Goal: Task Accomplishment & Management: Manage account settings

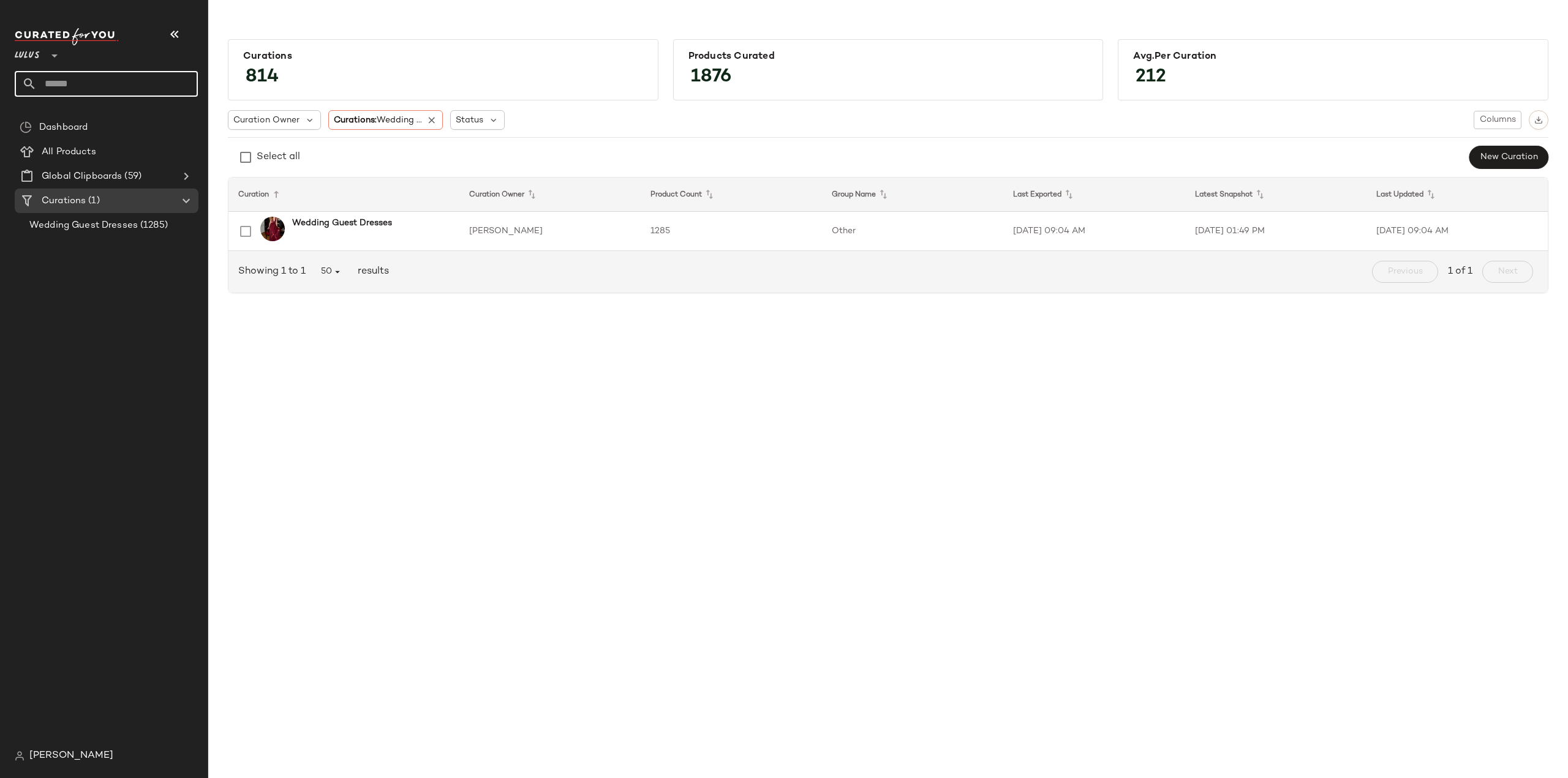
click at [95, 80] on input "text" at bounding box center [117, 84] width 161 height 26
type input "***"
click at [77, 119] on span "Friendly Dresses" at bounding box center [107, 119] width 67 height 13
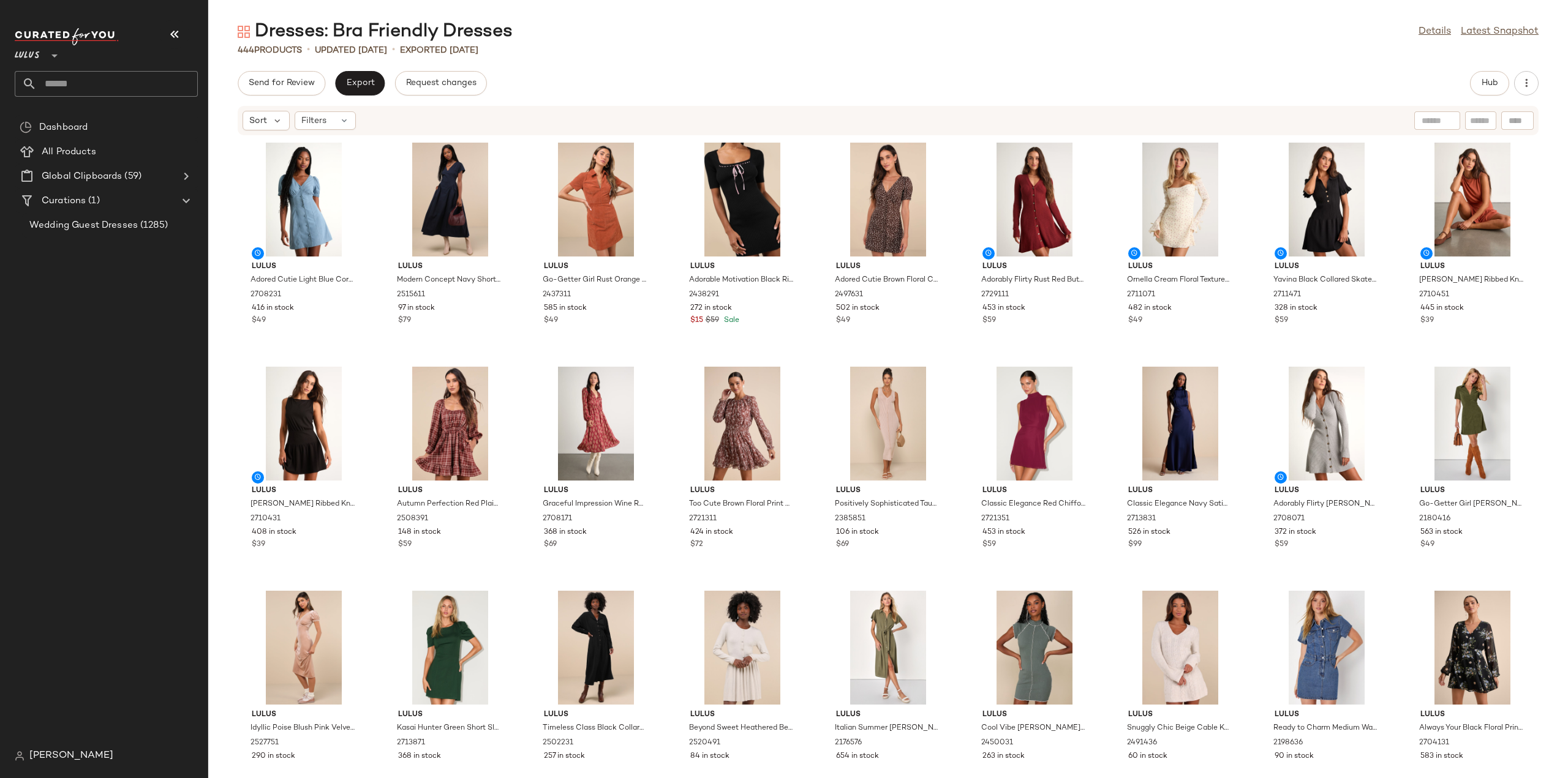
click at [1431, 34] on link "Details" at bounding box center [1435, 32] width 32 height 15
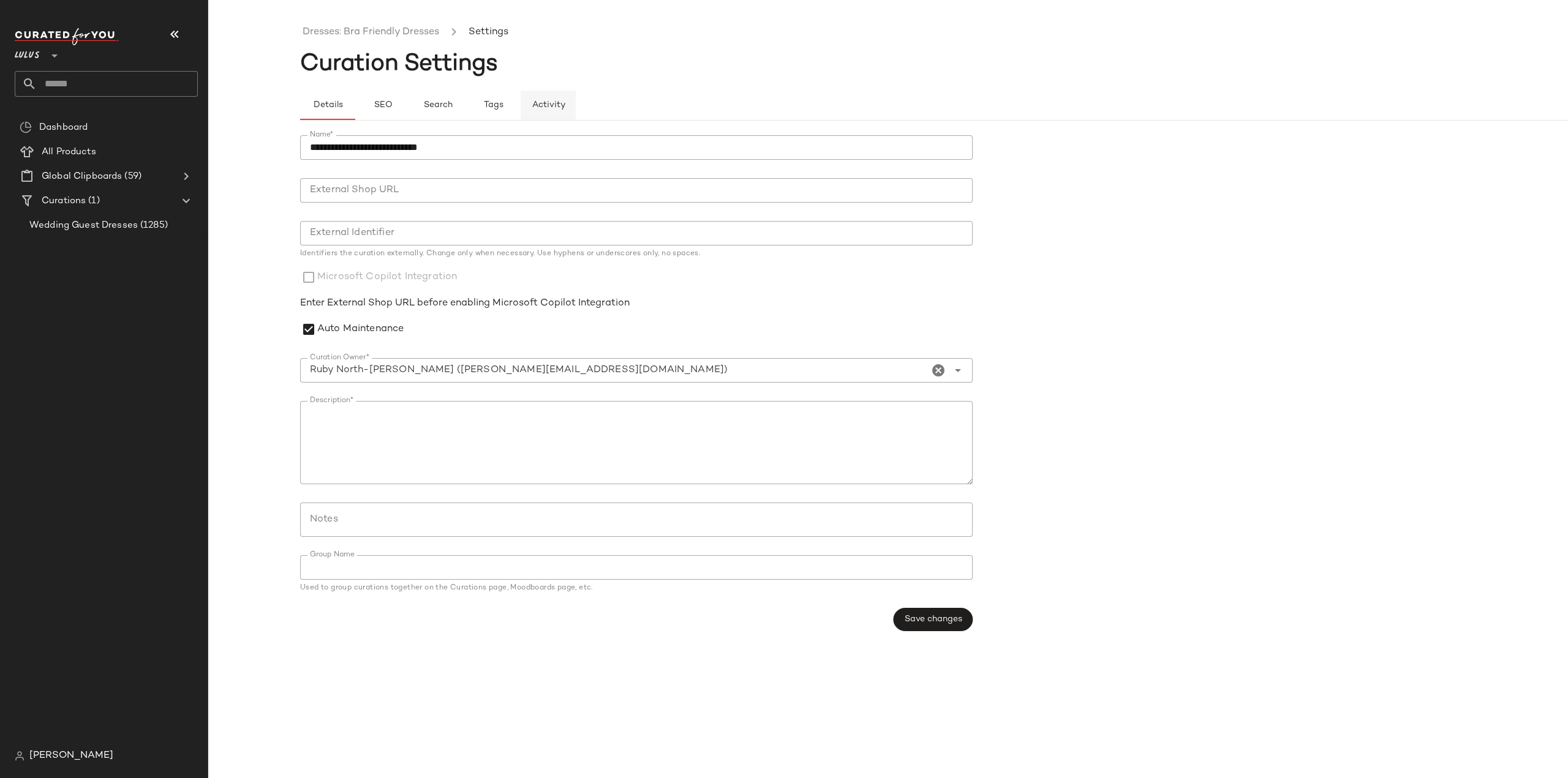
click at [539, 109] on span "Activity" at bounding box center [548, 105] width 33 height 10
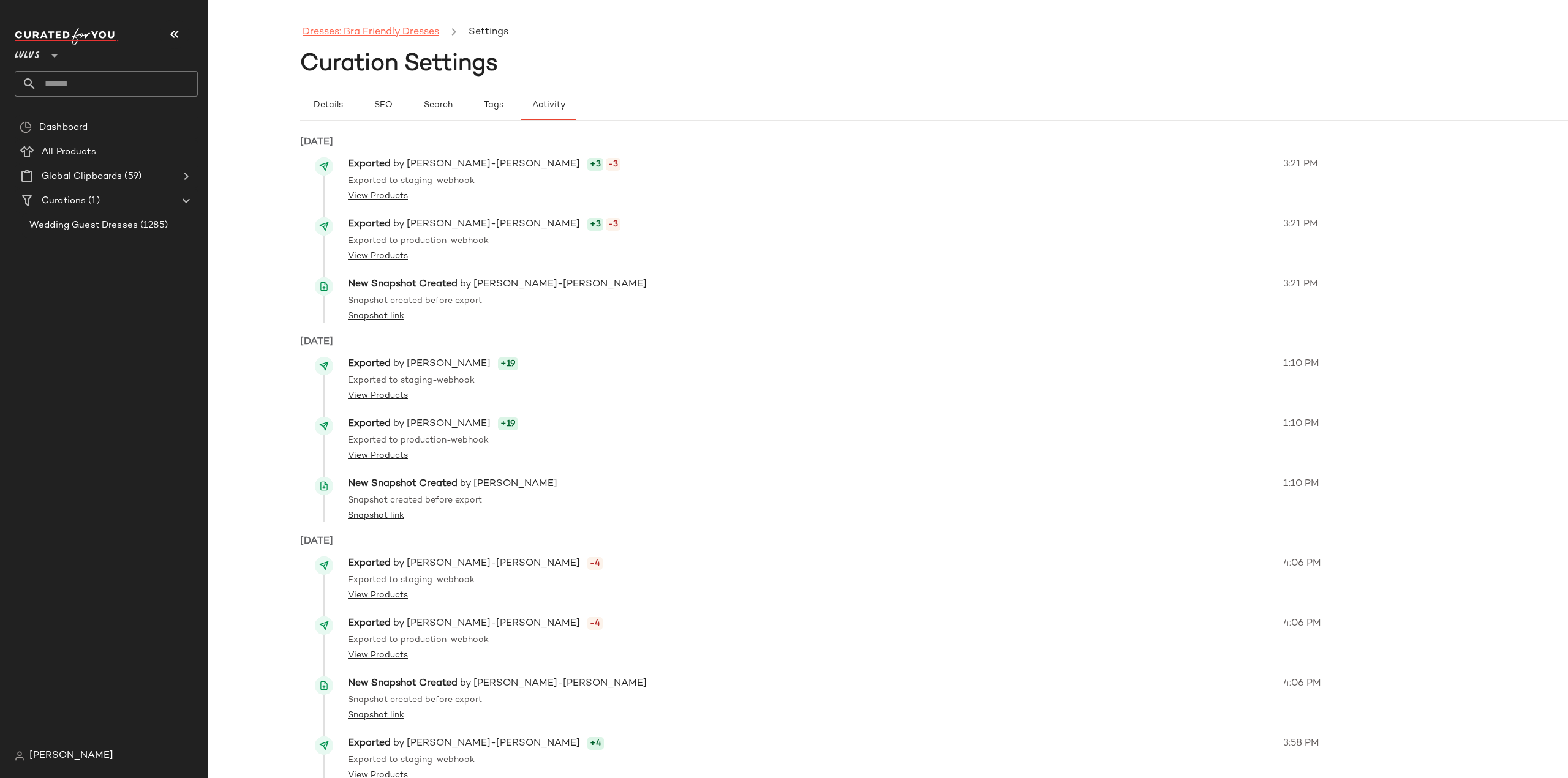
click at [364, 32] on link "Dresses: Bra Friendly Dresses" at bounding box center [371, 33] width 137 height 16
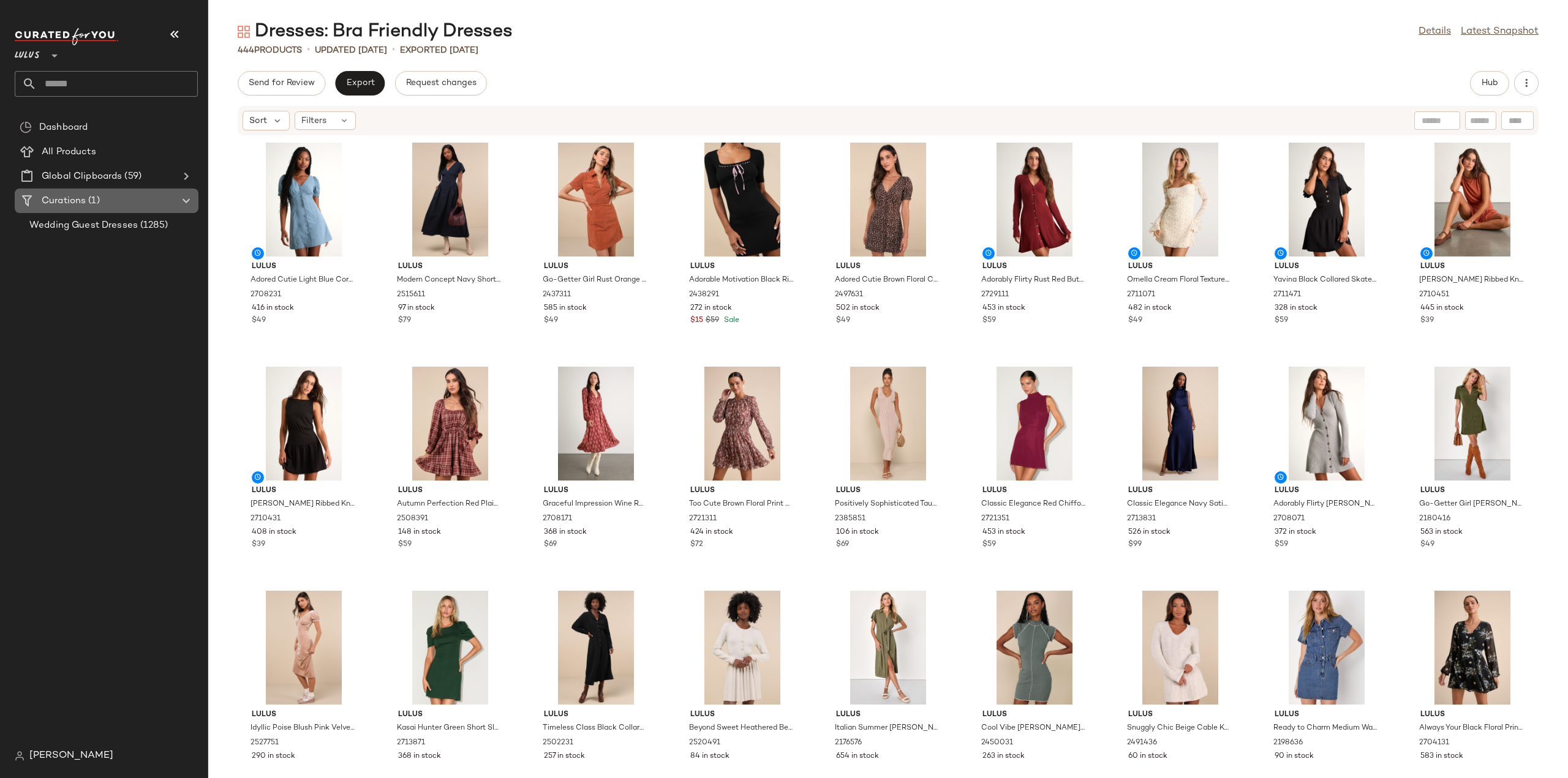
click at [186, 200] on icon at bounding box center [186, 201] width 15 height 15
click at [188, 201] on icon at bounding box center [186, 201] width 15 height 15
click at [61, 202] on span "Curations" at bounding box center [63, 201] width 44 height 14
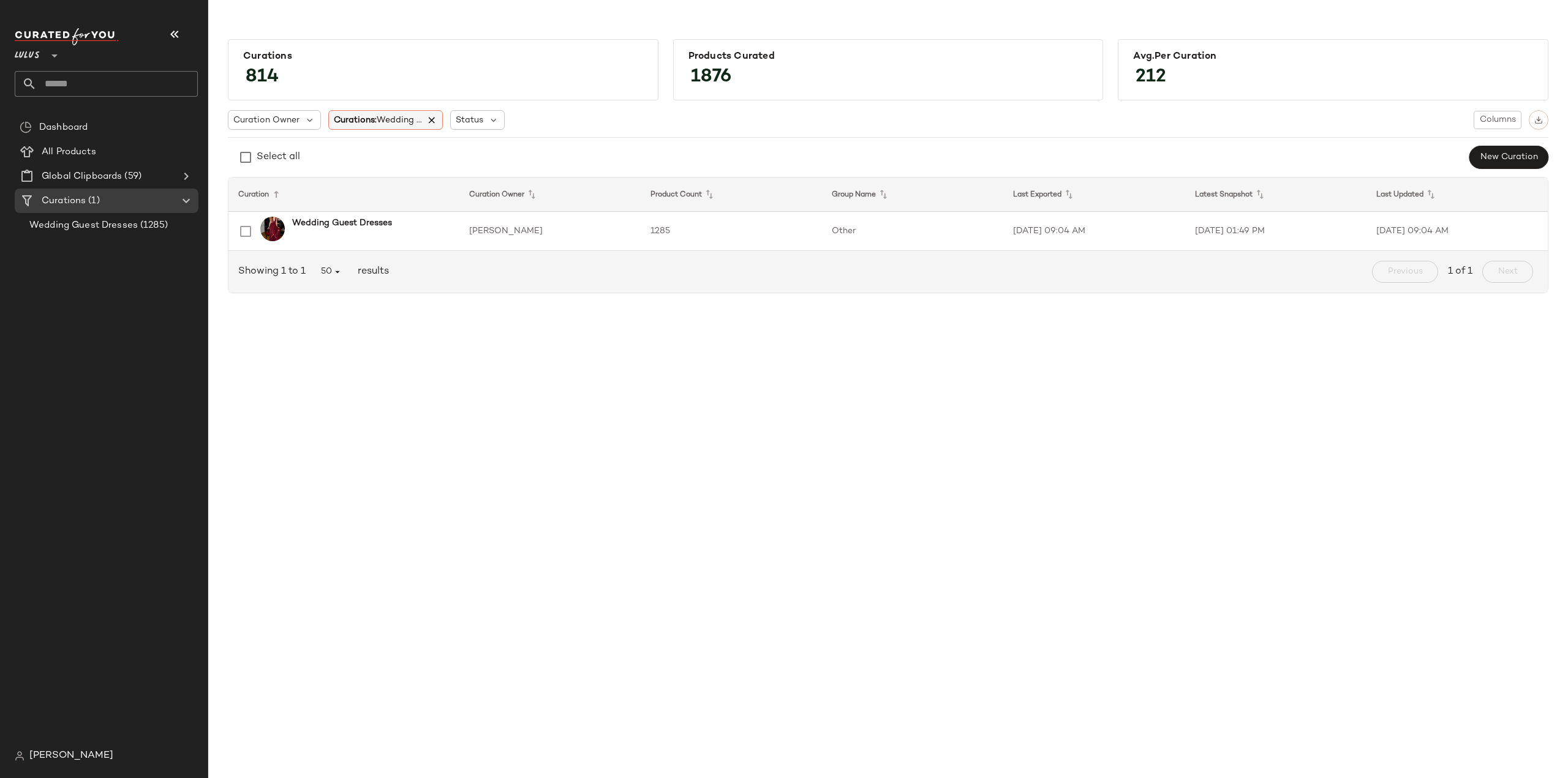
click at [435, 123] on icon at bounding box center [432, 120] width 11 height 11
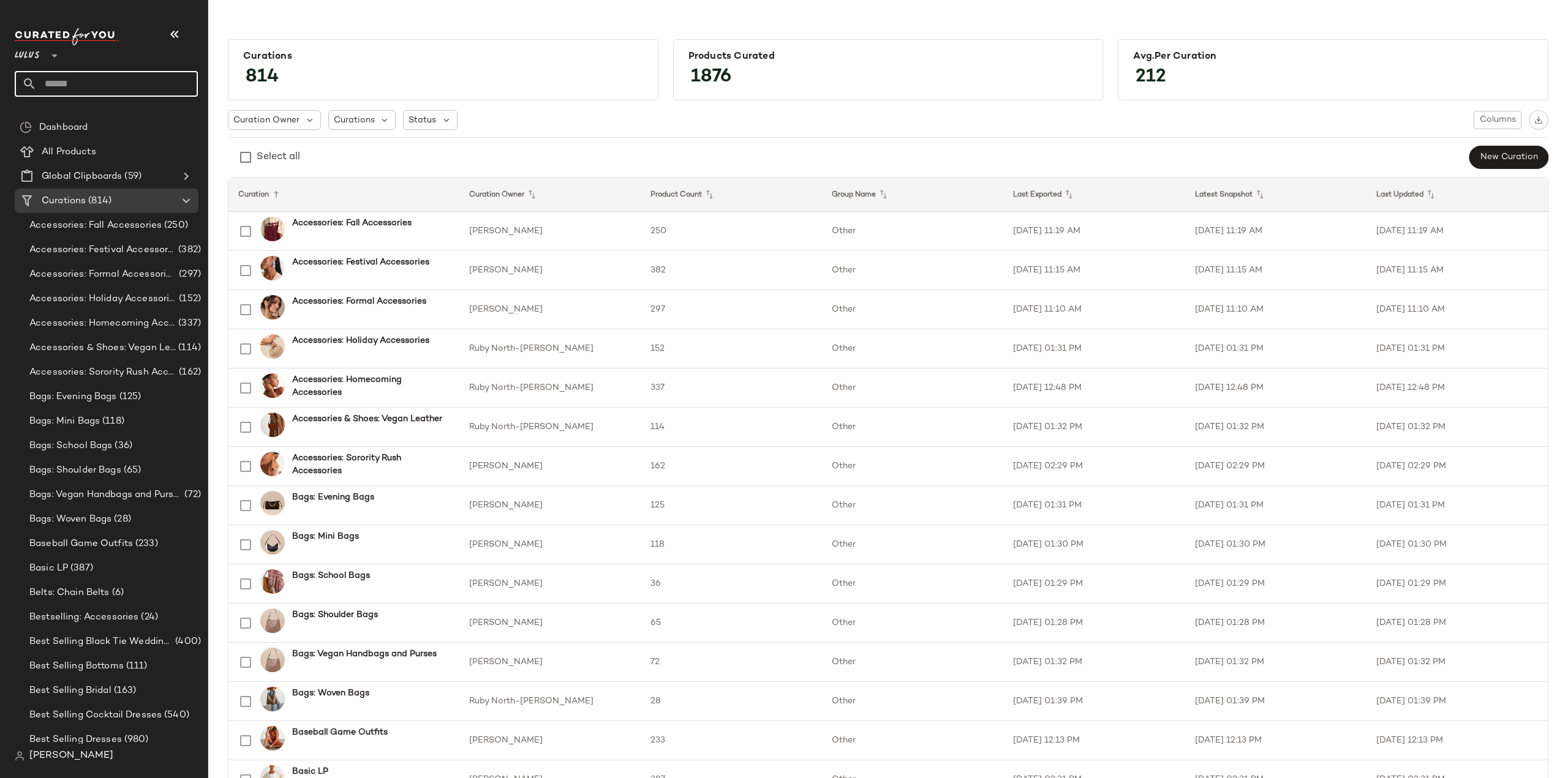
click at [71, 85] on input "text" at bounding box center [117, 84] width 161 height 26
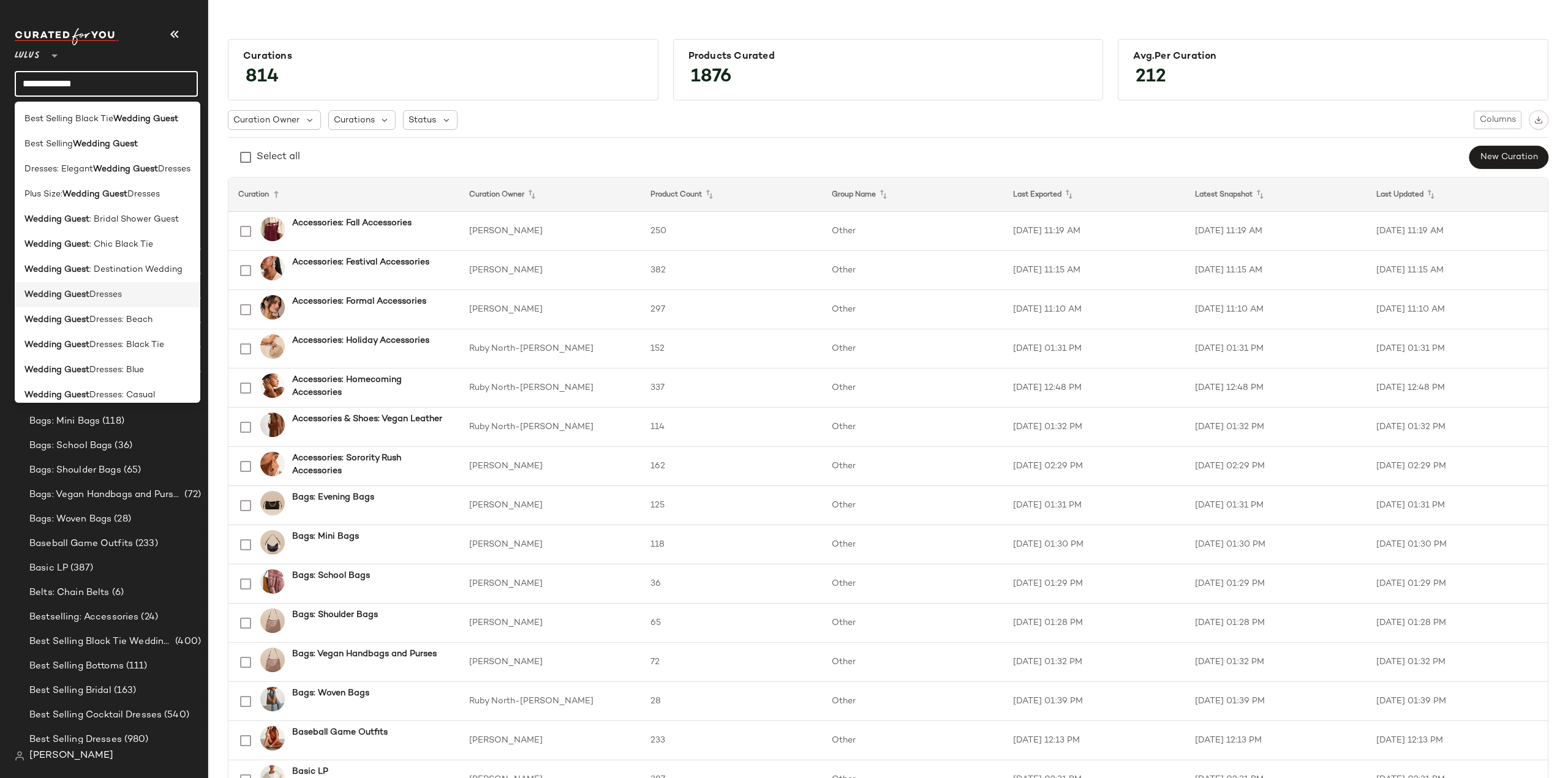
type input "**********"
click at [84, 300] on b "Wedding Guest" at bounding box center [57, 295] width 65 height 13
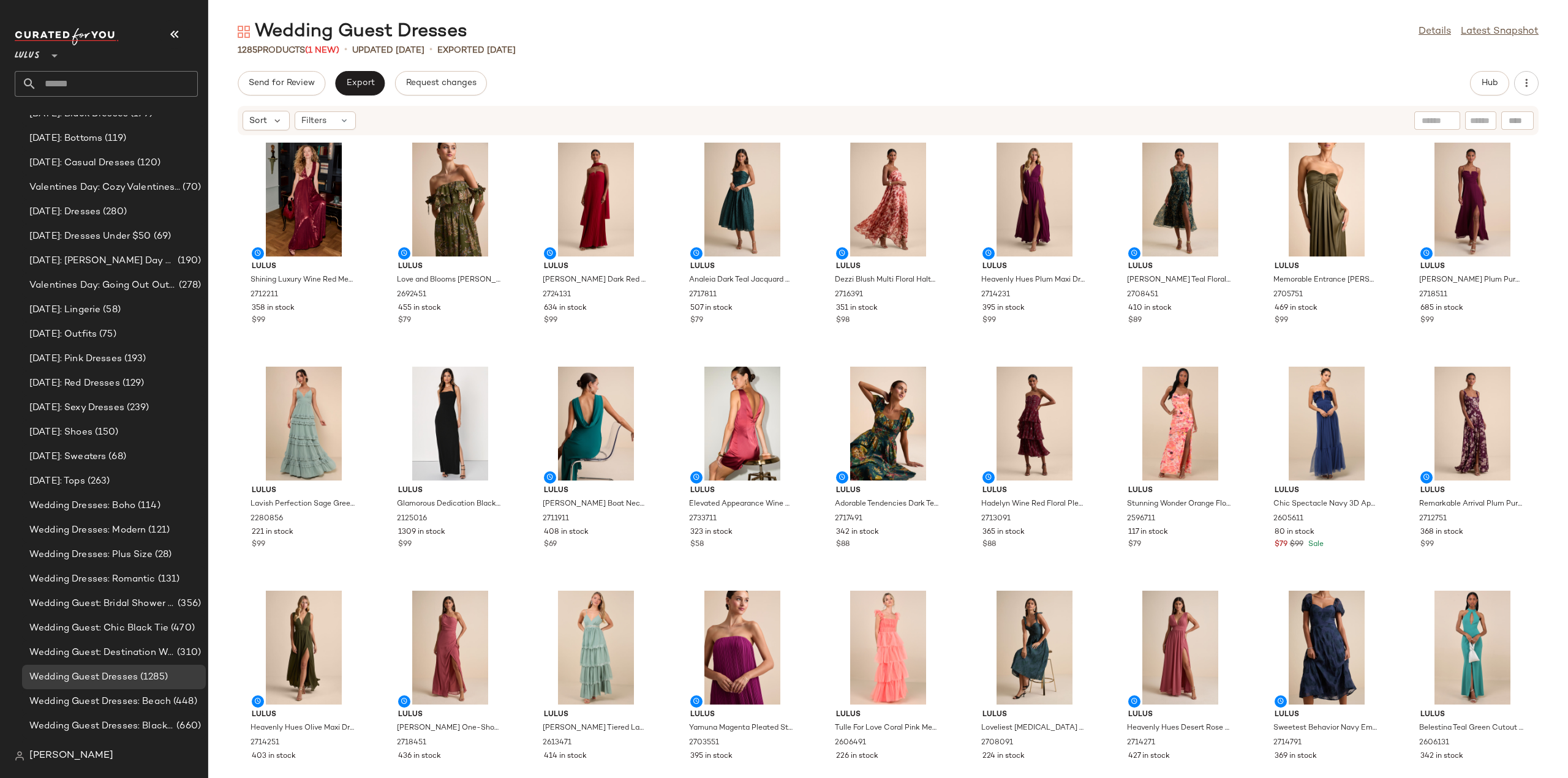
scroll to position [18696, 0]
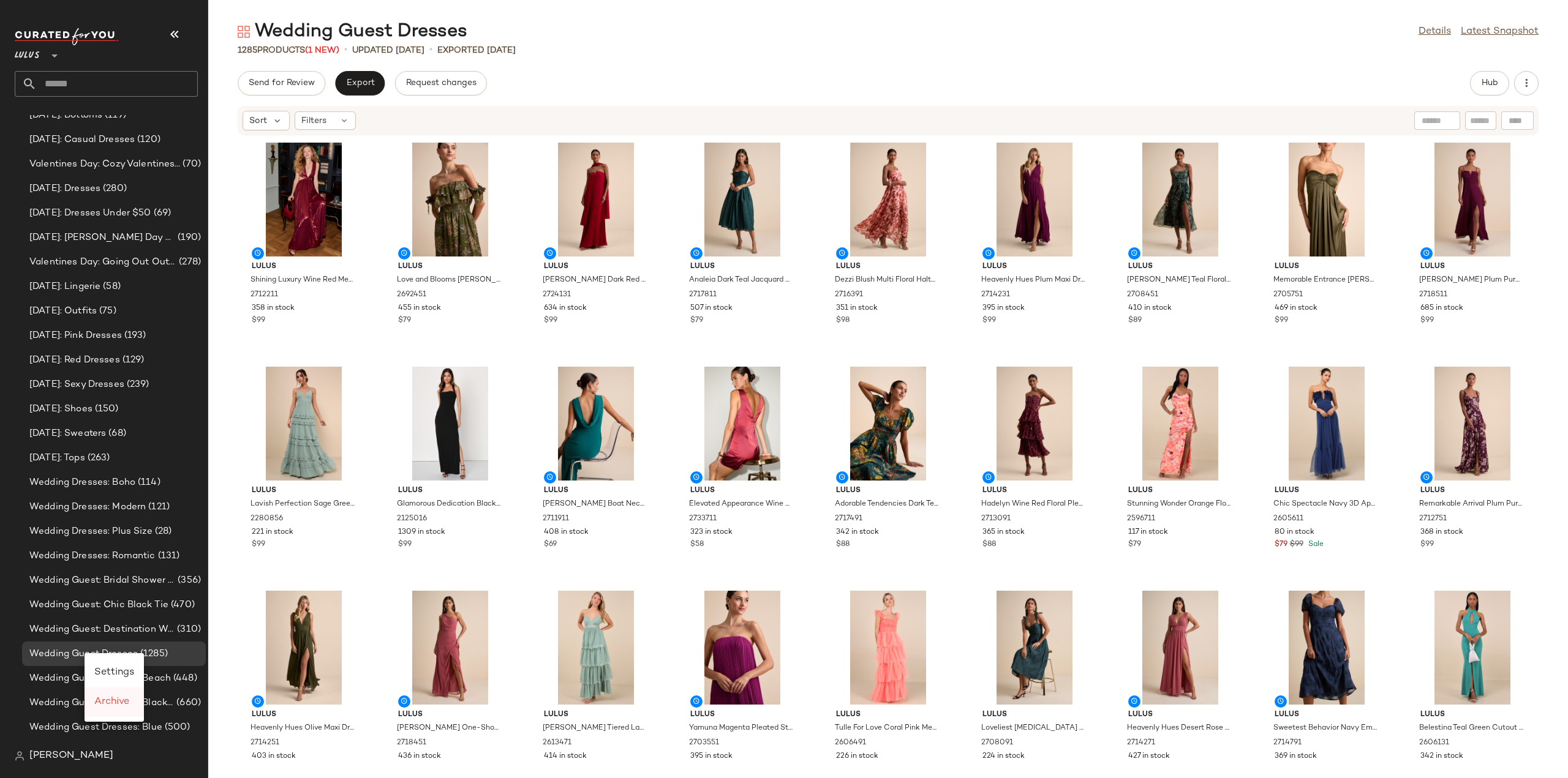
click at [107, 703] on span "Archive" at bounding box center [111, 702] width 35 height 11
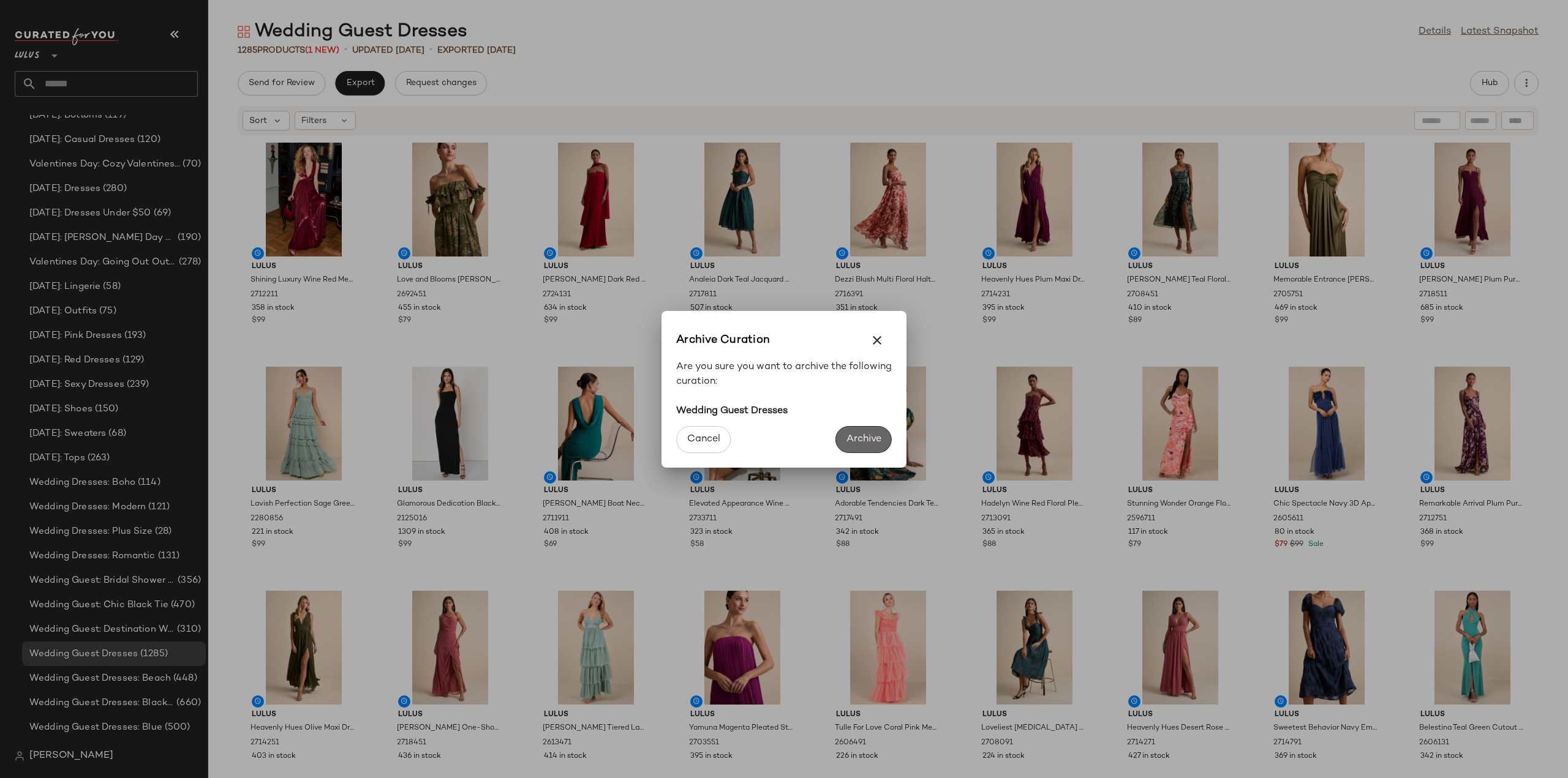
click at [862, 440] on span "Archive" at bounding box center [863, 439] width 35 height 12
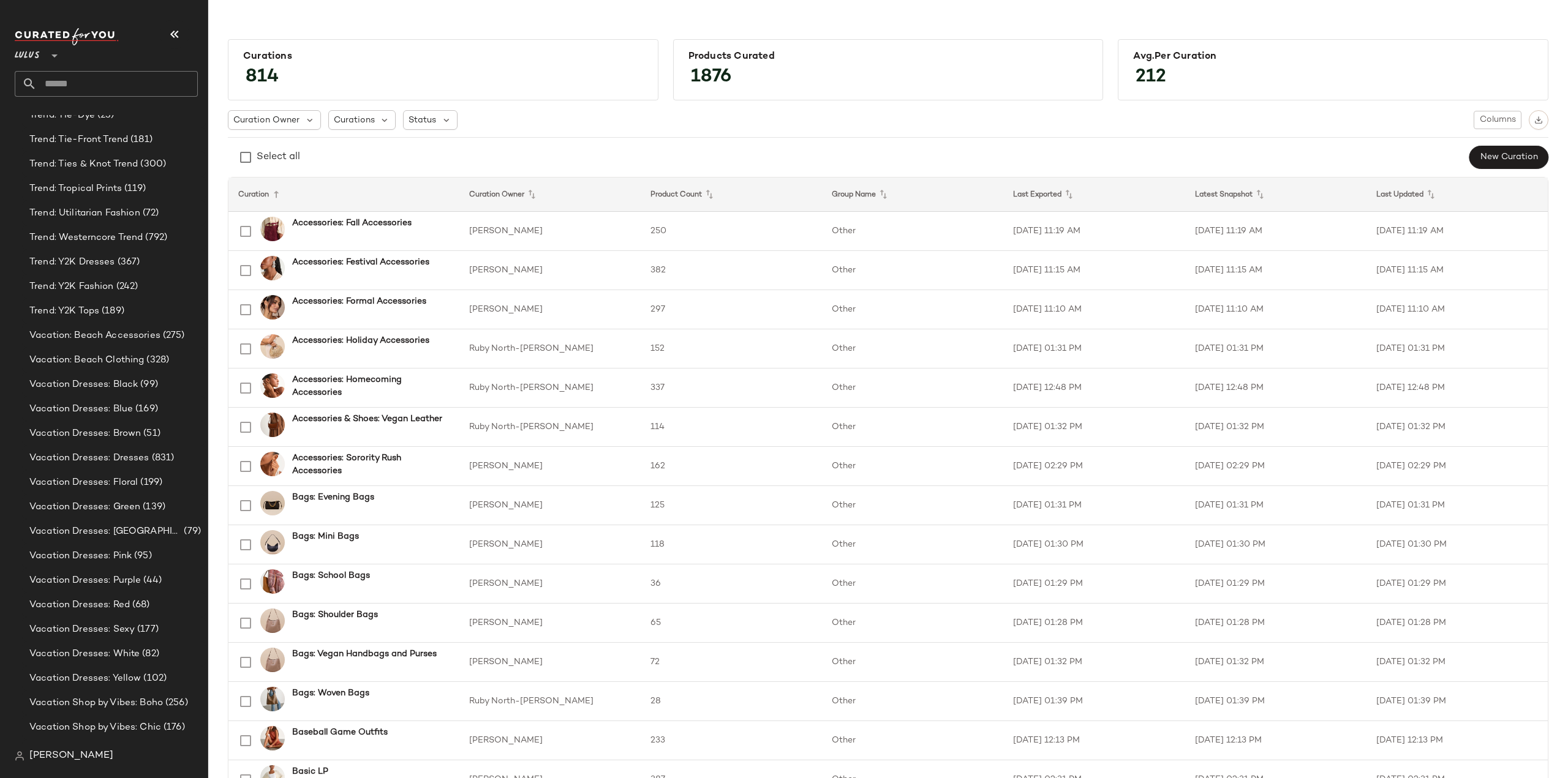
scroll to position [18710, 0]
